Goal: Task Accomplishment & Management: Manage account settings

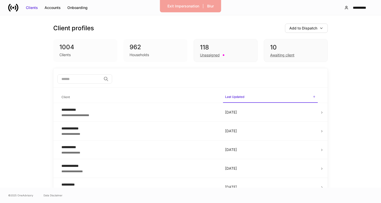
click at [85, 50] on div "1004" at bounding box center [85, 47] width 52 height 8
click at [176, 4] on div "Exit Impersonation" at bounding box center [183, 6] width 32 height 5
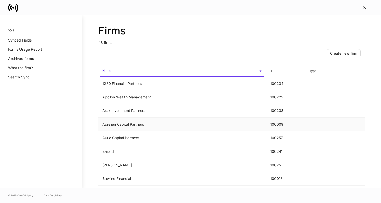
scroll to position [156, 0]
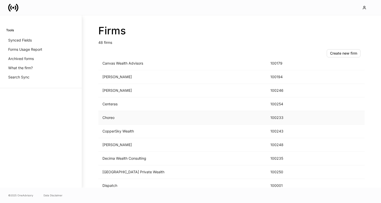
click at [126, 114] on td "Choreo" at bounding box center [182, 118] width 168 height 14
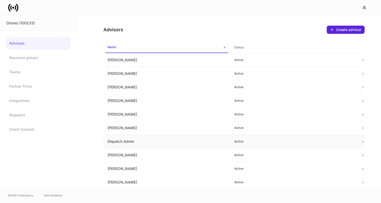
click at [144, 139] on td "Dispatch Admin" at bounding box center [166, 142] width 127 height 14
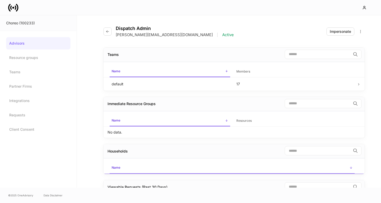
click at [346, 26] on div "Dispatch Admin erika+prod+choreo@dispatch.io | Active Impersonate" at bounding box center [233, 28] width 261 height 26
click at [346, 30] on div "Impersonate" at bounding box center [339, 31] width 21 height 5
click at [107, 31] on icon "button" at bounding box center [107, 31] width 4 height 4
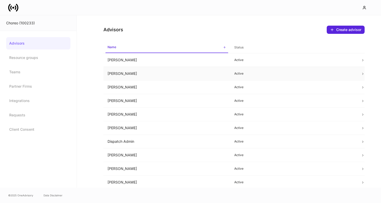
scroll to position [141, 0]
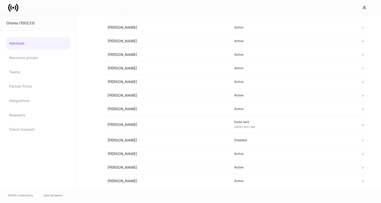
click at [14, 8] on icon at bounding box center [13, 8] width 10 height 10
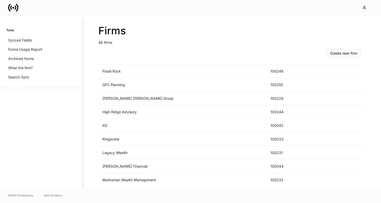
scroll to position [543, 0]
